Goal: Contribute content: Add original content to the website for others to see

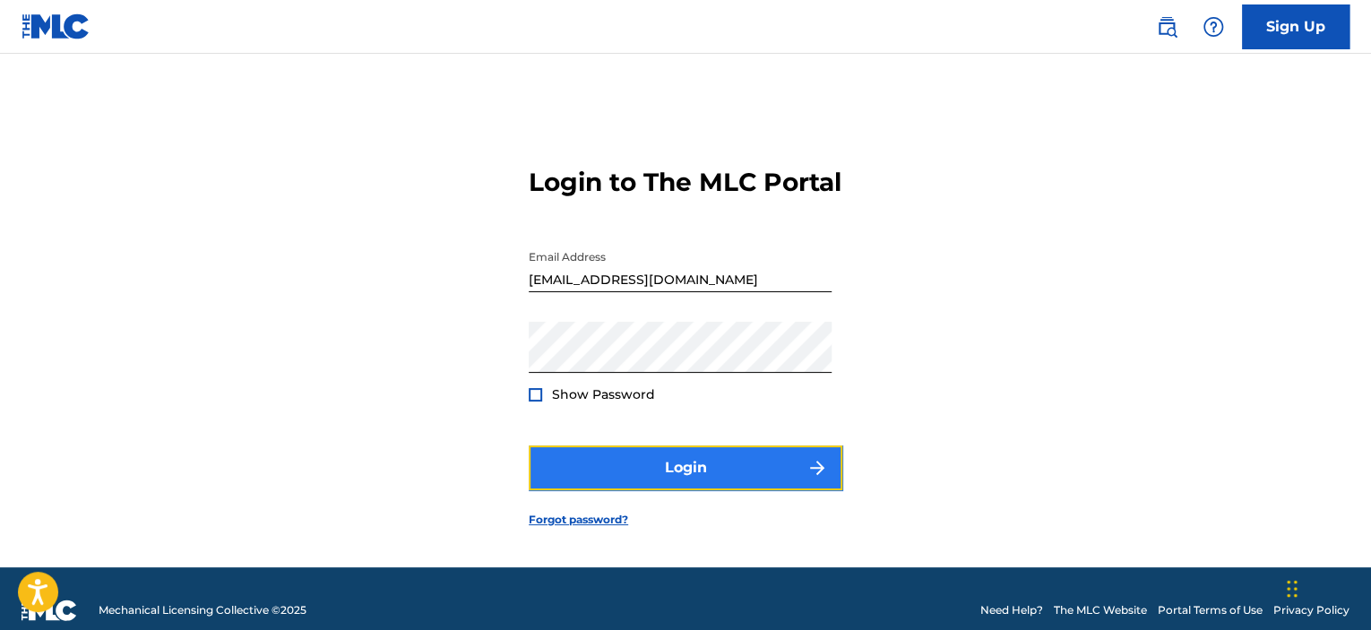
click at [626, 480] on button "Login" at bounding box center [686, 468] width 314 height 45
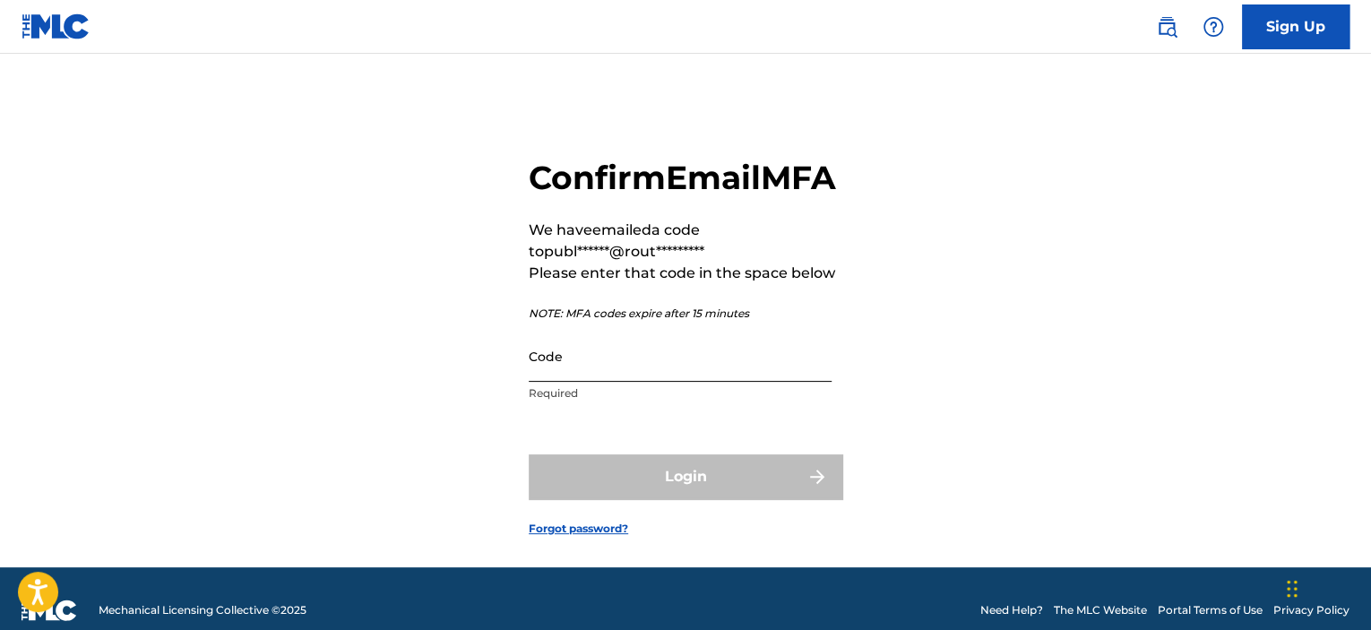
click at [656, 382] on input "Code" at bounding box center [680, 356] width 303 height 51
paste input "801433"
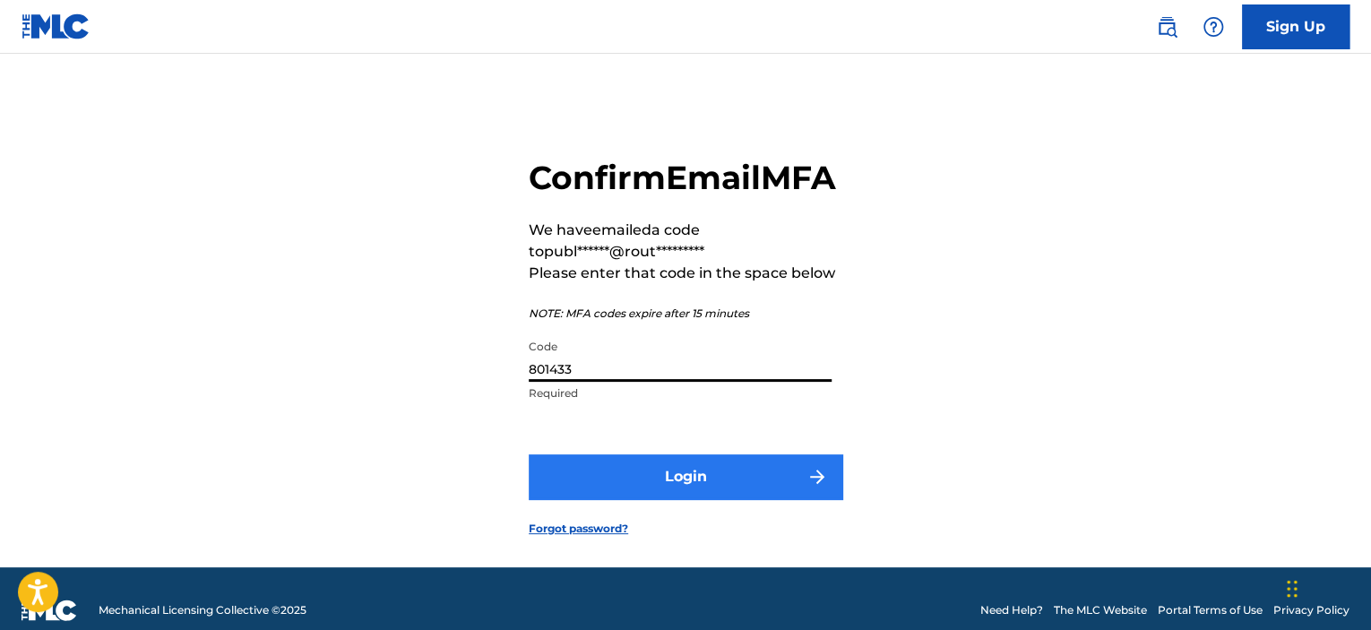
type input "801433"
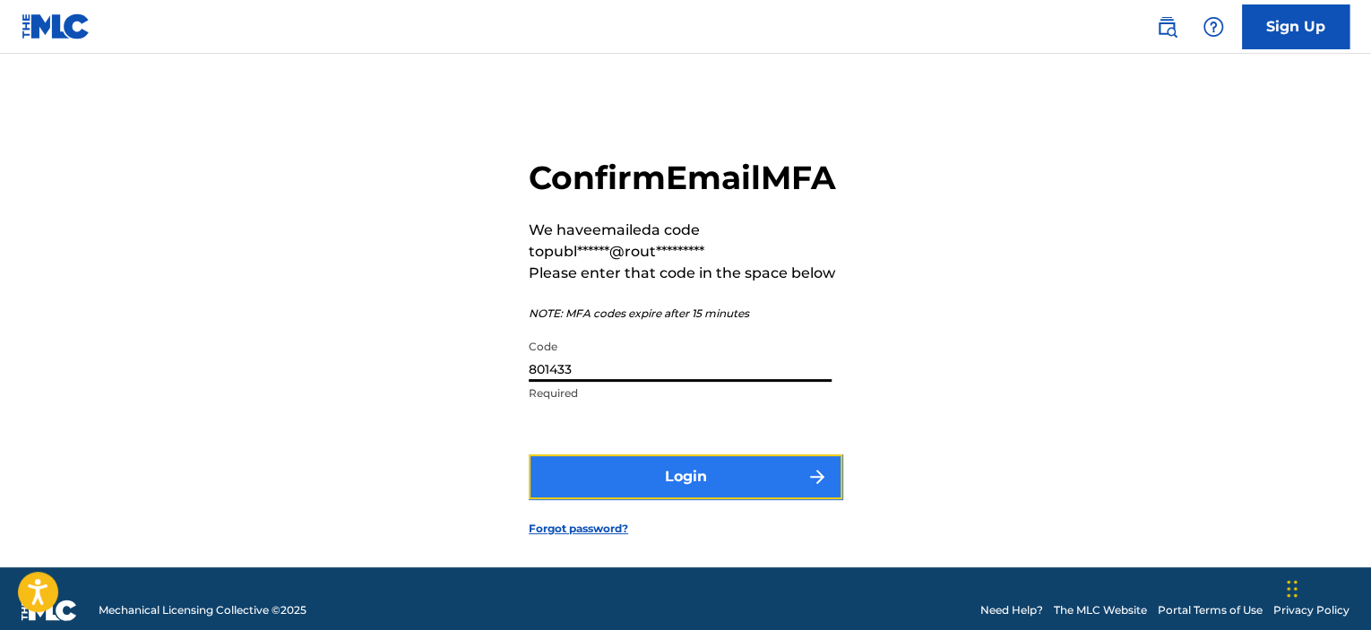
click at [644, 499] on button "Login" at bounding box center [686, 476] width 314 height 45
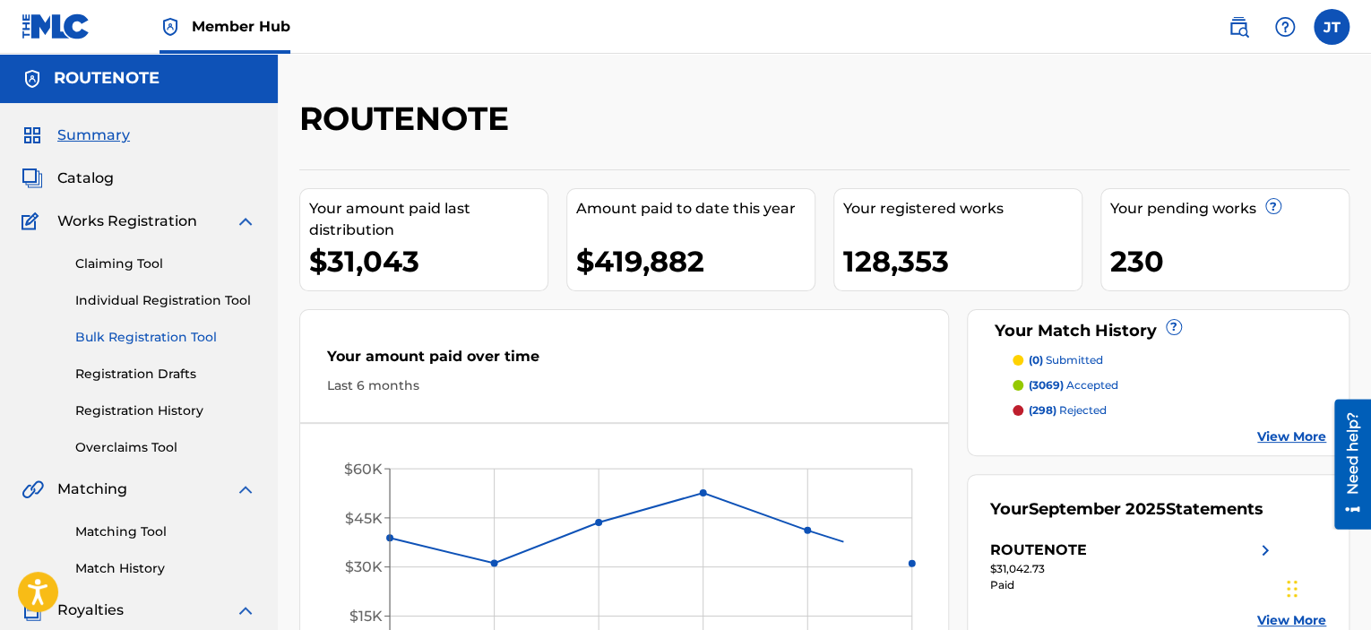
click at [200, 336] on link "Bulk Registration Tool" at bounding box center [165, 337] width 181 height 19
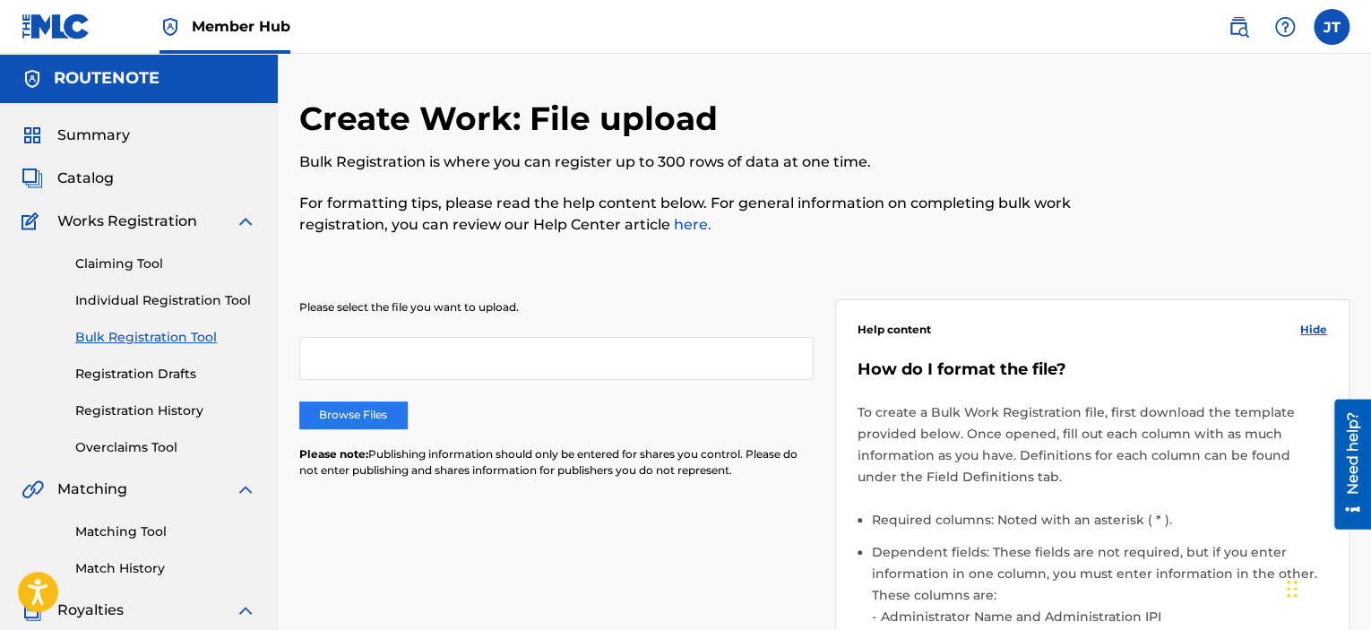
click at [342, 417] on label "Browse Files" at bounding box center [353, 415] width 108 height 27
click at [370, 408] on label "Browse Files" at bounding box center [353, 415] width 108 height 27
click at [0, 0] on input "Browse Files" at bounding box center [0, 0] width 0 height 0
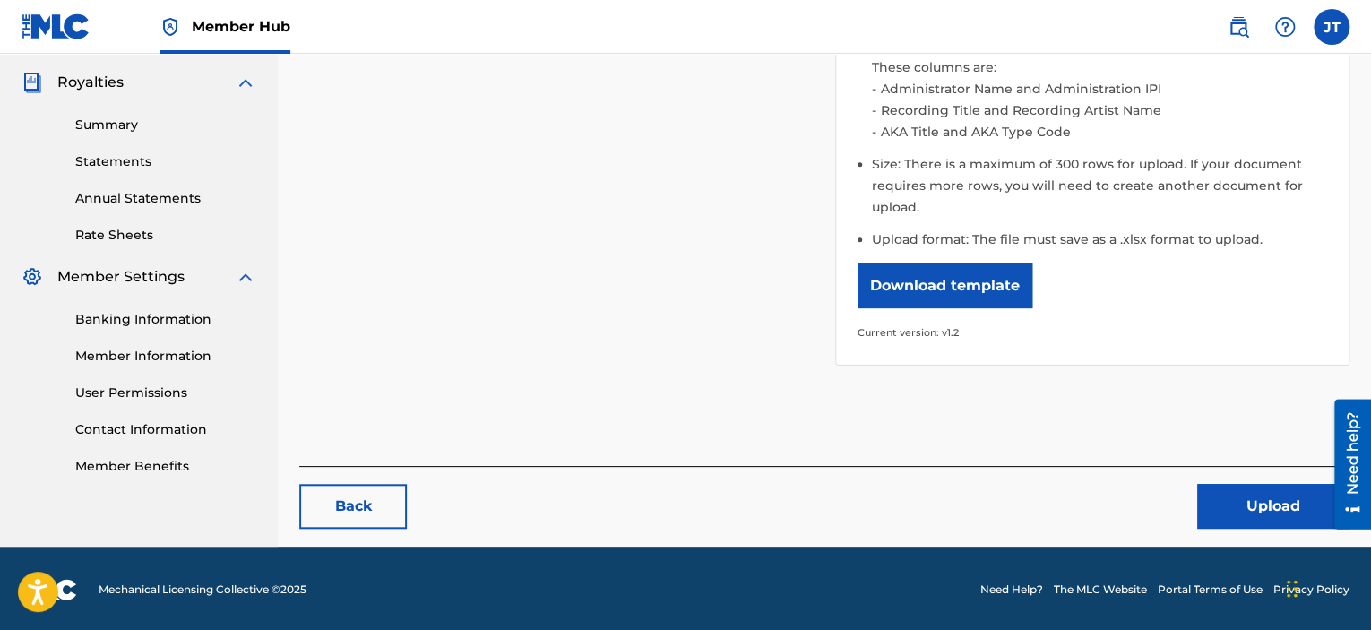
scroll to position [530, 0]
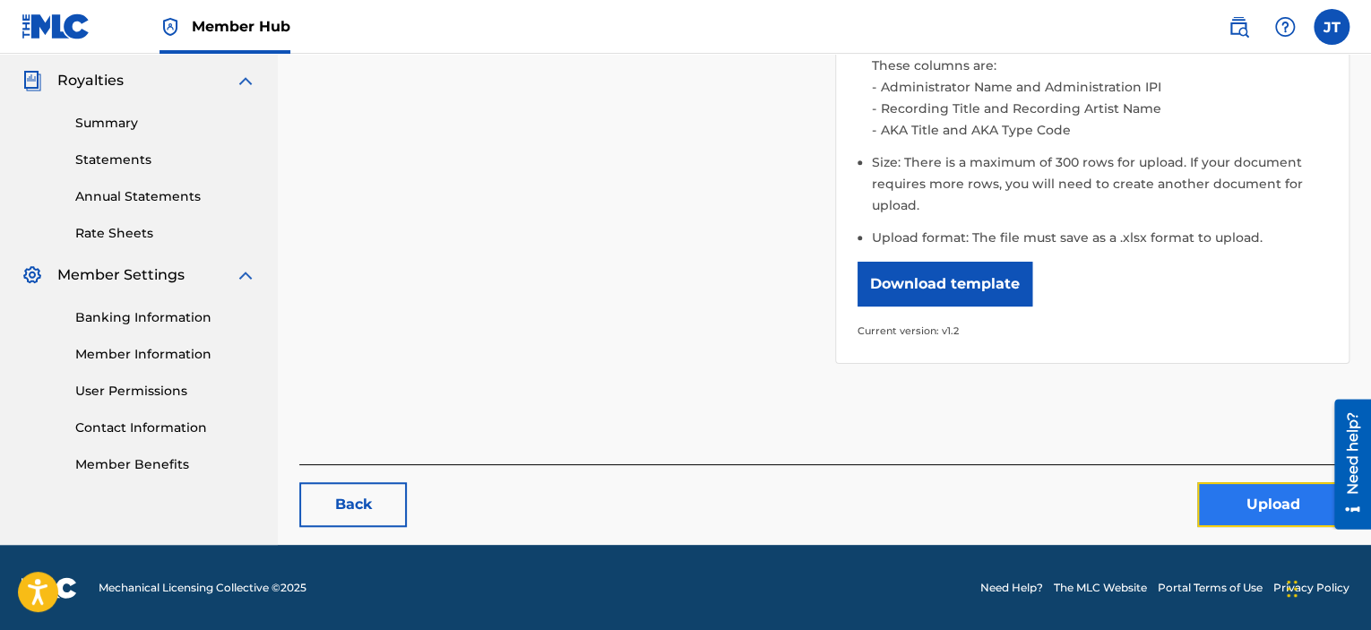
click at [1213, 515] on button "Upload" at bounding box center [1274, 504] width 152 height 45
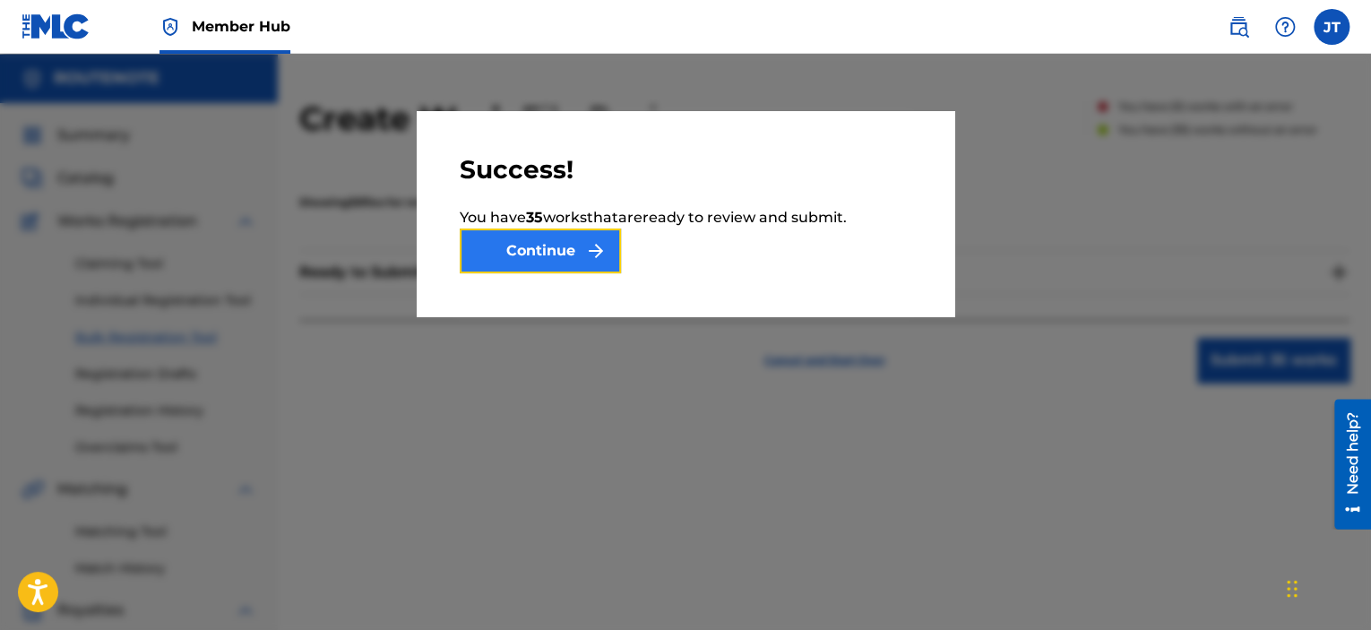
click at [520, 252] on button "Continue" at bounding box center [540, 251] width 161 height 45
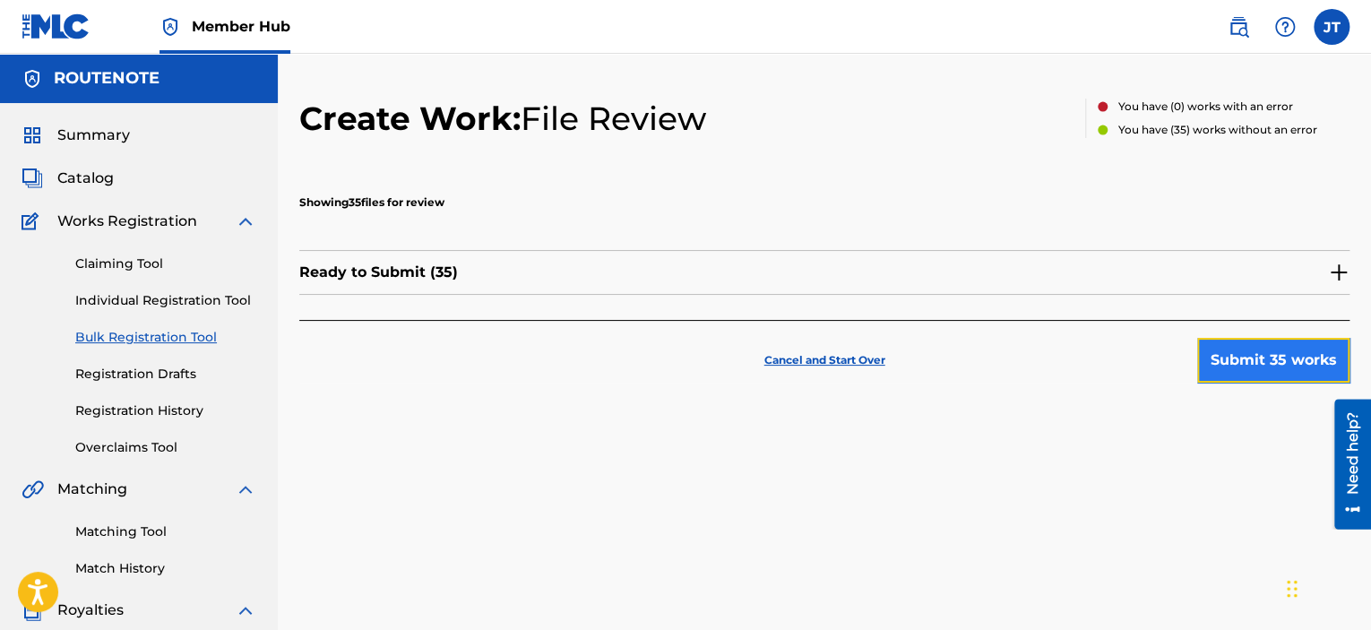
click at [1284, 370] on button "Submit 35 works" at bounding box center [1274, 360] width 152 height 45
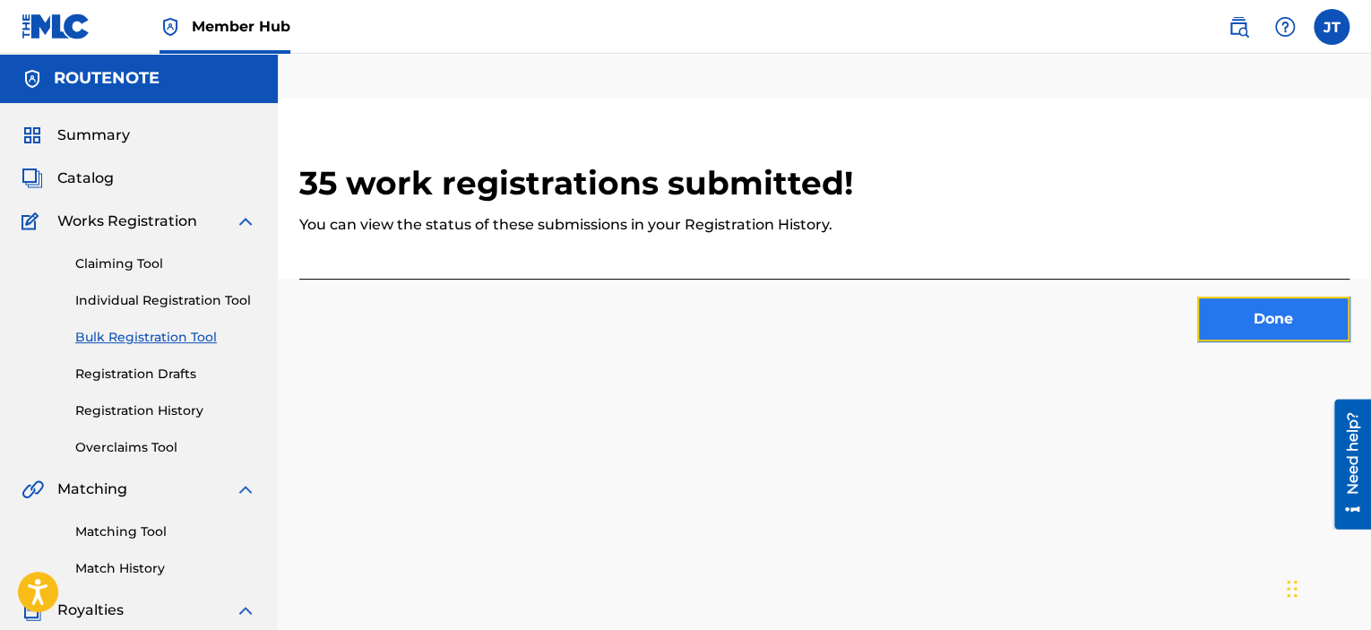
click at [1226, 315] on button "Done" at bounding box center [1274, 319] width 152 height 45
